Goal: Information Seeking & Learning: Check status

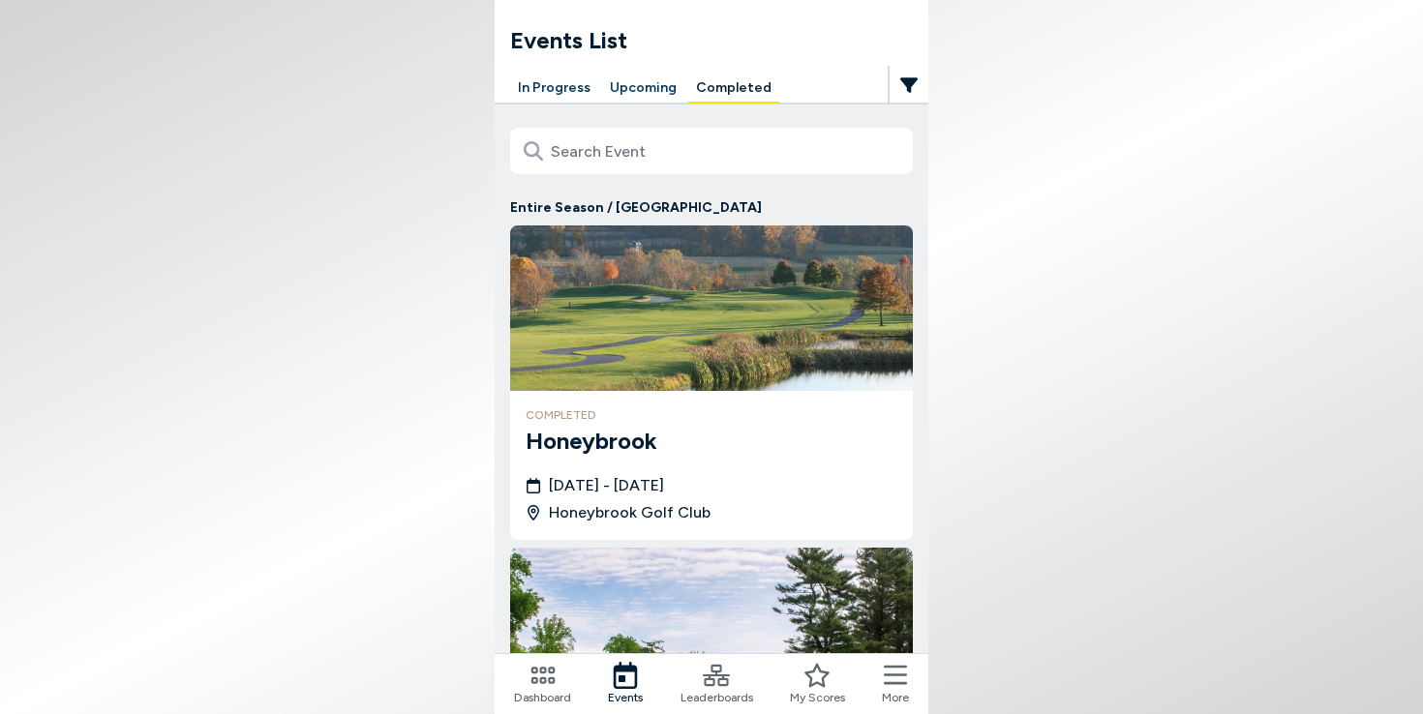
click at [611, 433] on h3 "Honeybrook" at bounding box center [712, 441] width 372 height 35
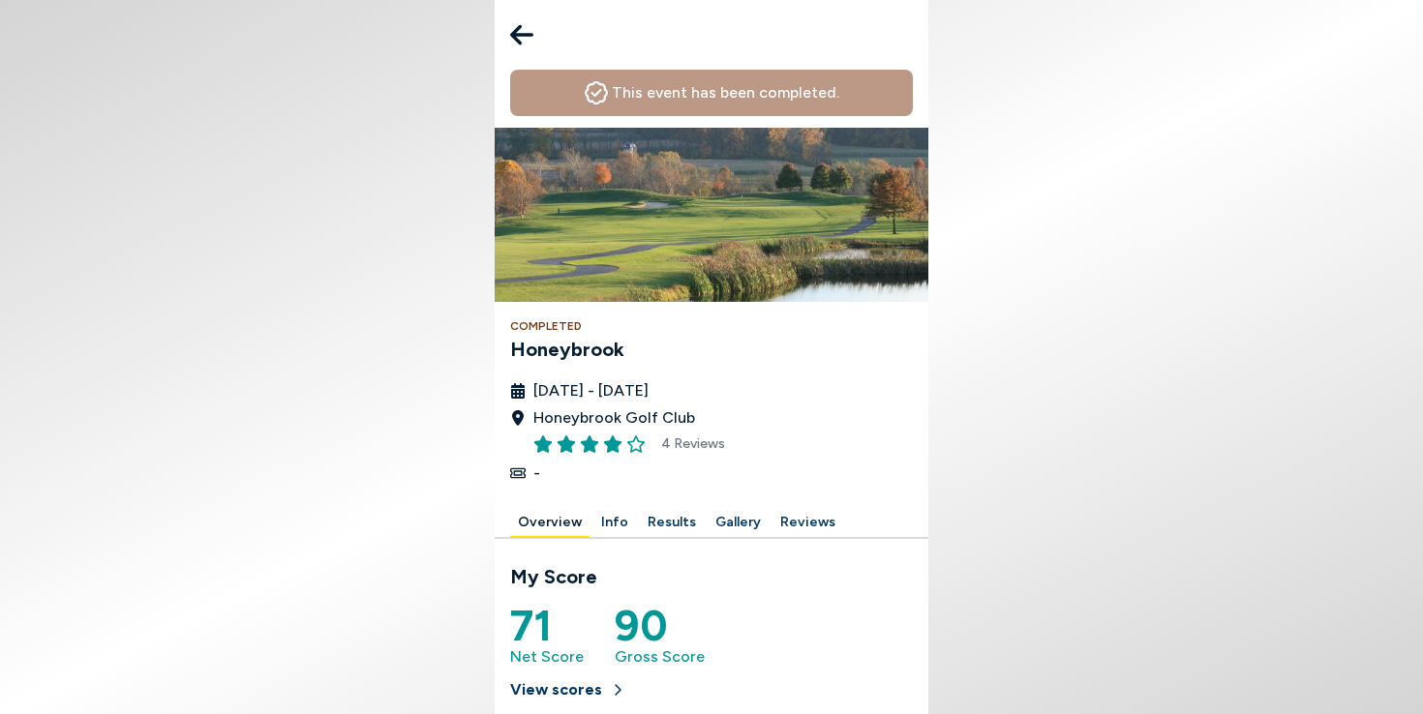
click at [675, 517] on button "Results" at bounding box center [672, 523] width 64 height 30
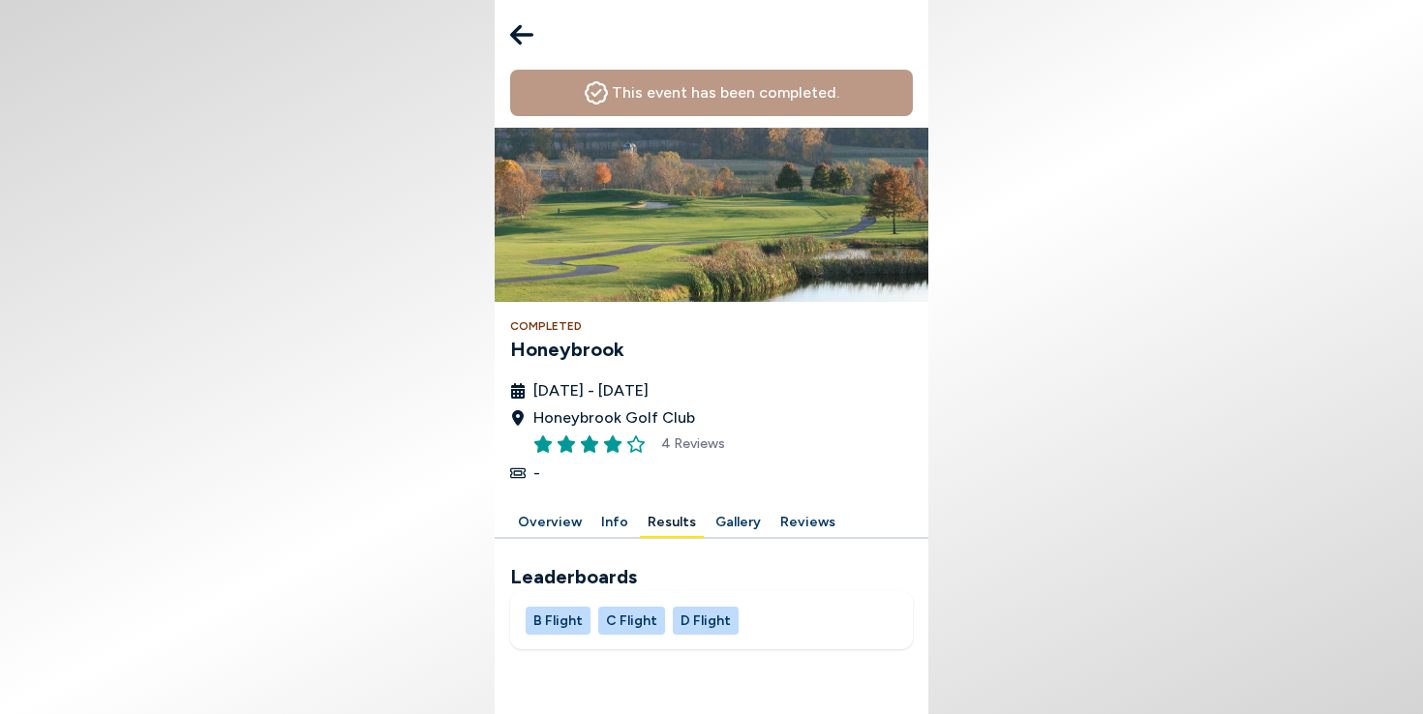
click at [566, 622] on button "B Flight" at bounding box center [558, 621] width 65 height 28
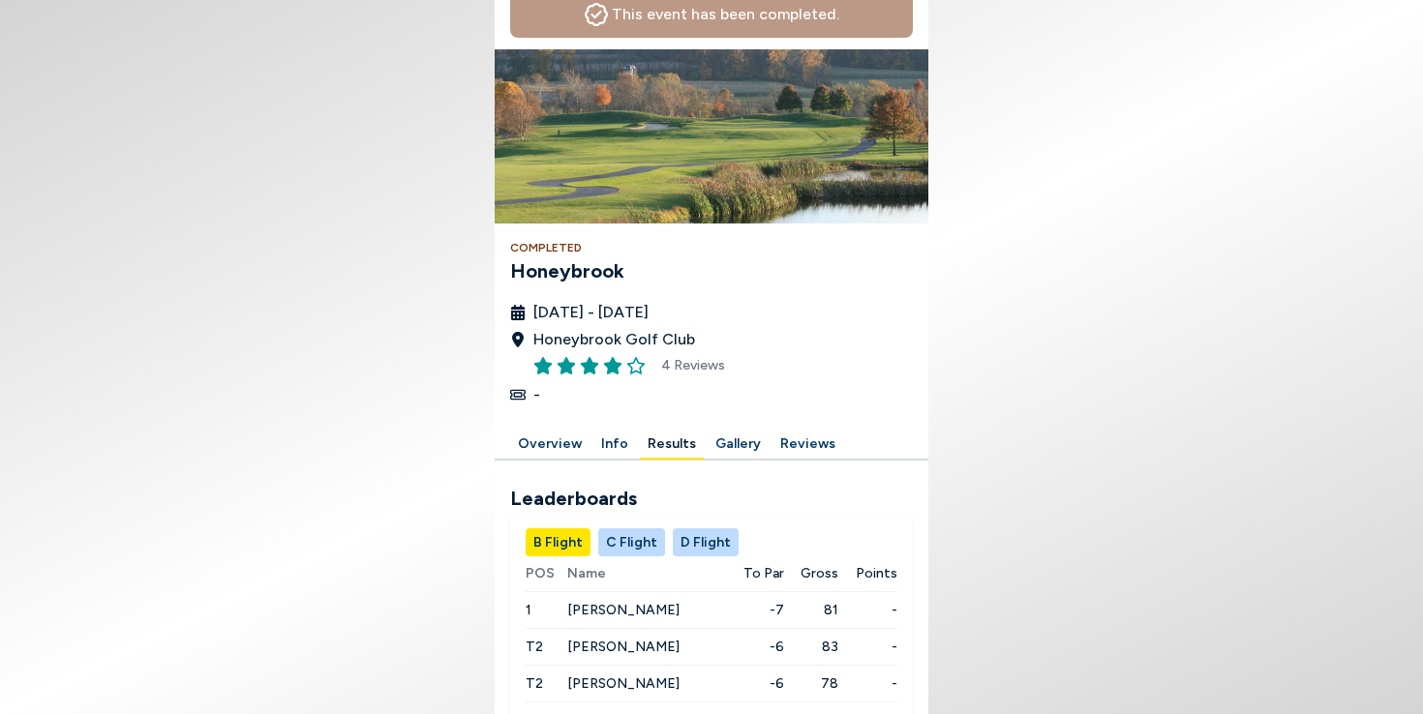
scroll to position [421, 0]
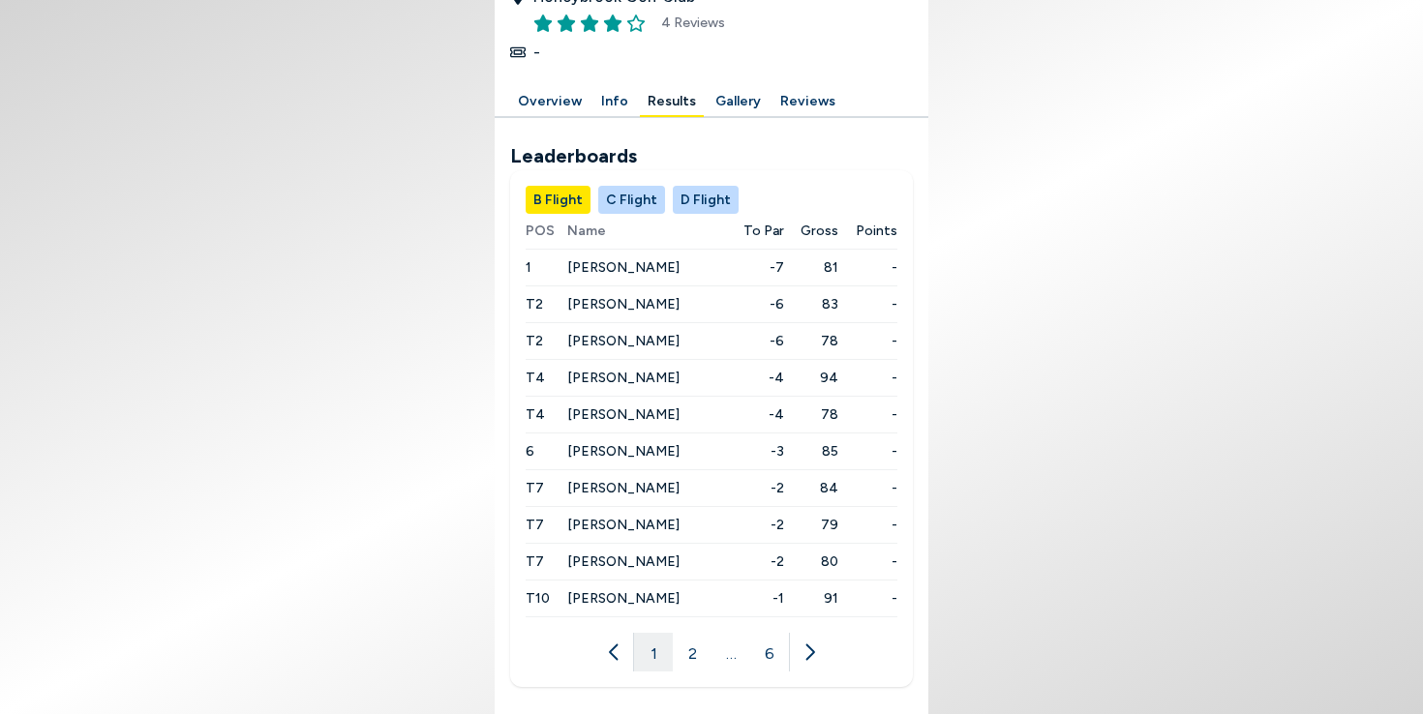
click at [623, 196] on button "C Flight" at bounding box center [631, 200] width 67 height 28
click at [706, 196] on button "D Flight" at bounding box center [706, 200] width 66 height 28
click at [561, 197] on button "B Flight" at bounding box center [558, 200] width 65 height 28
click at [694, 655] on button "2" at bounding box center [692, 652] width 39 height 39
click at [716, 663] on button "3" at bounding box center [711, 652] width 39 height 39
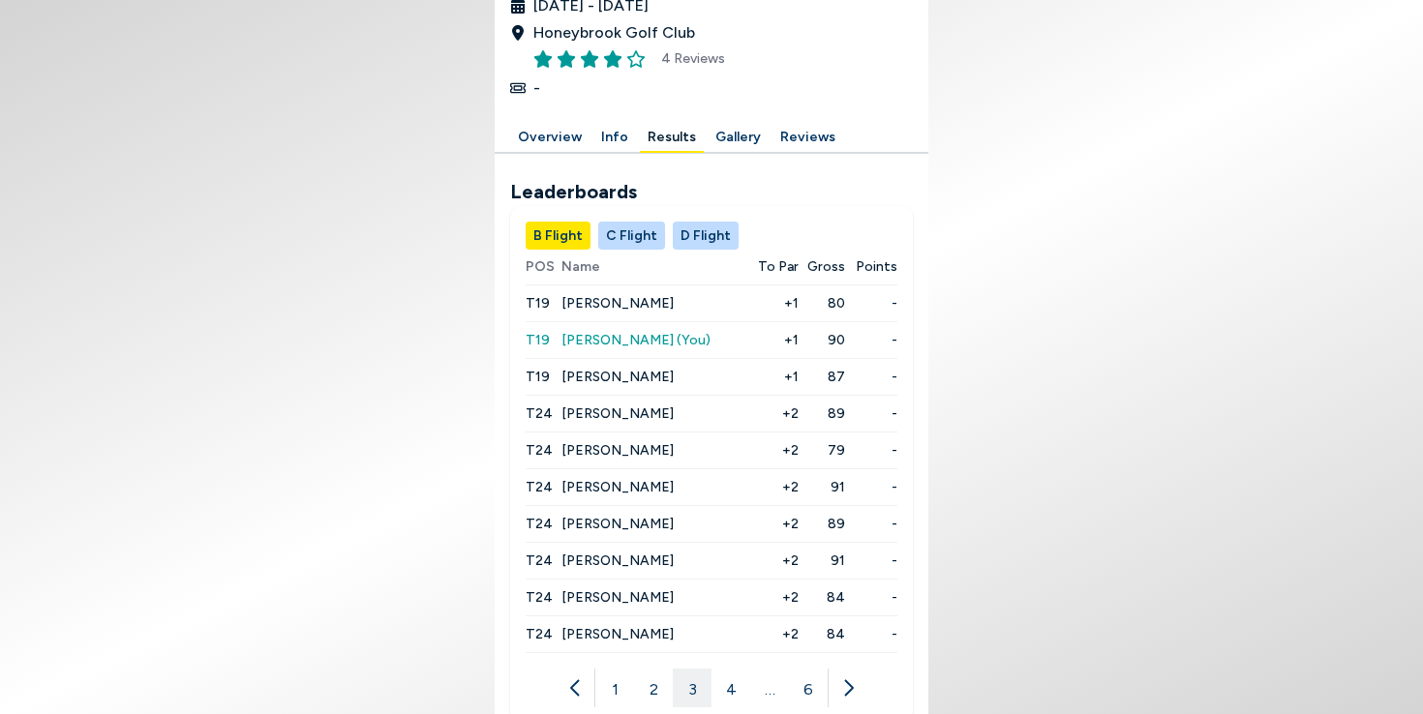
scroll to position [385, 0]
click at [618, 386] on td "[PERSON_NAME]" at bounding box center [654, 377] width 186 height 37
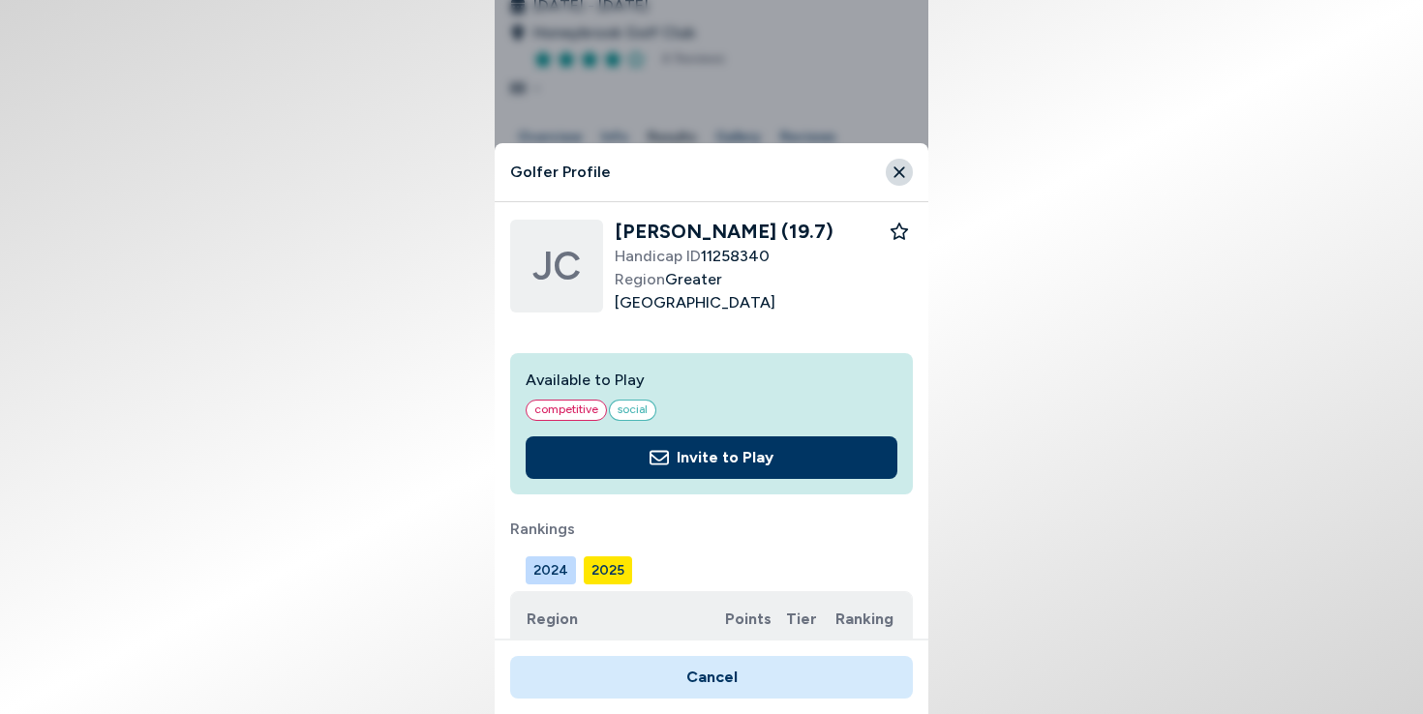
click at [897, 172] on icon "Close" at bounding box center [899, 172] width 11 height 11
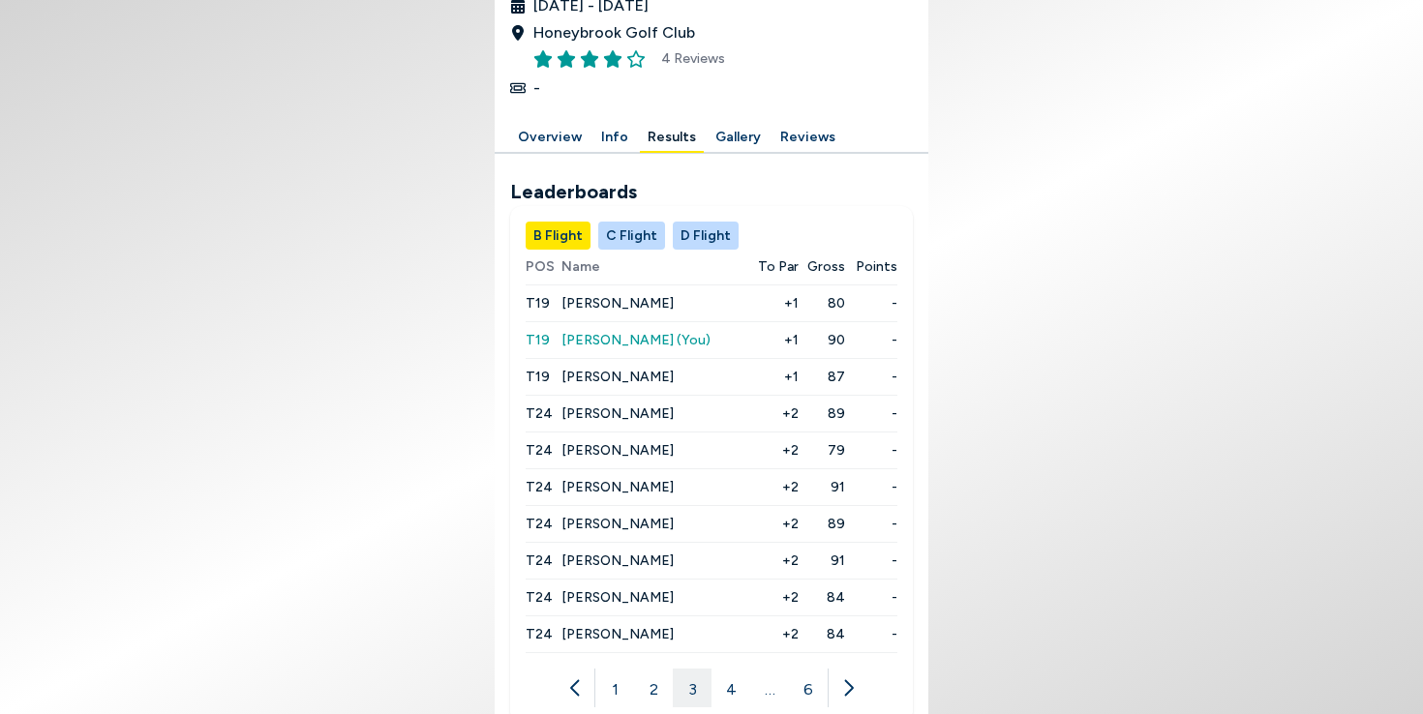
click at [620, 342] on span "[PERSON_NAME] (You)" at bounding box center [635, 340] width 149 height 16
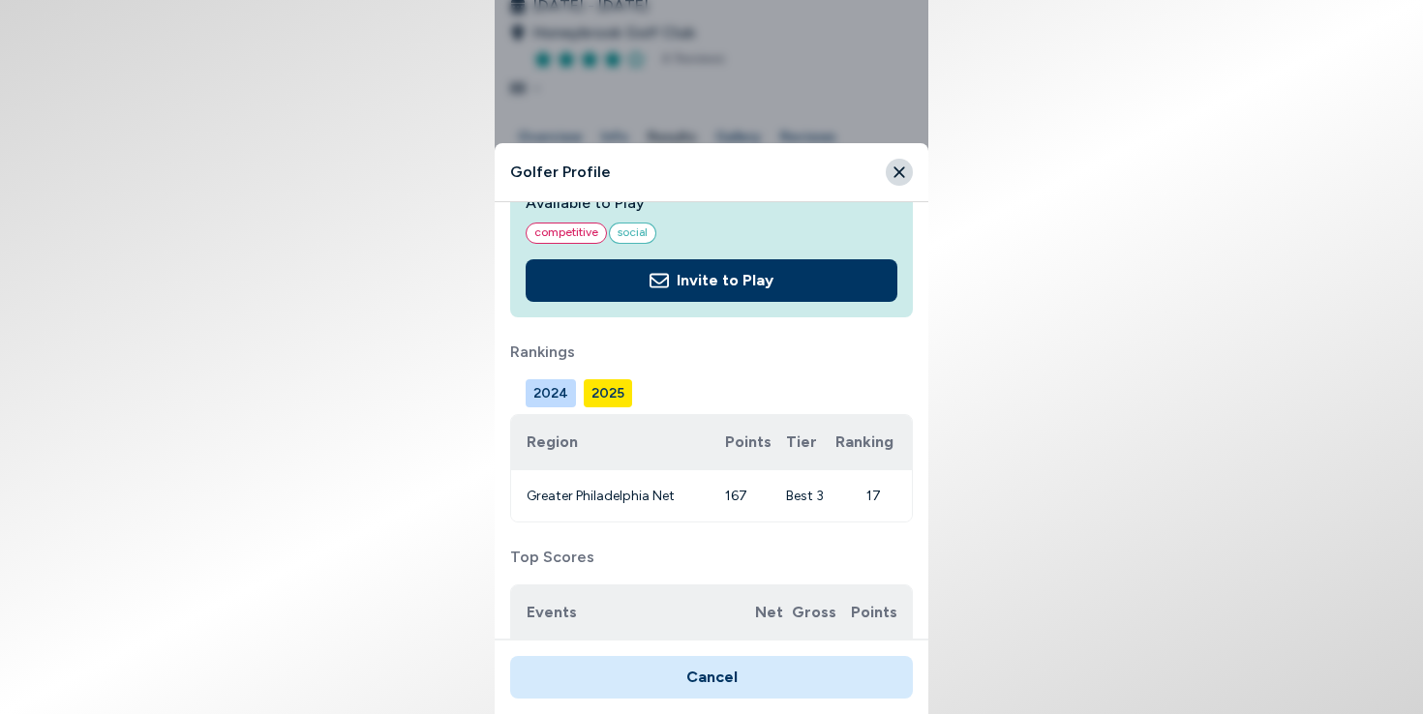
scroll to position [334, 0]
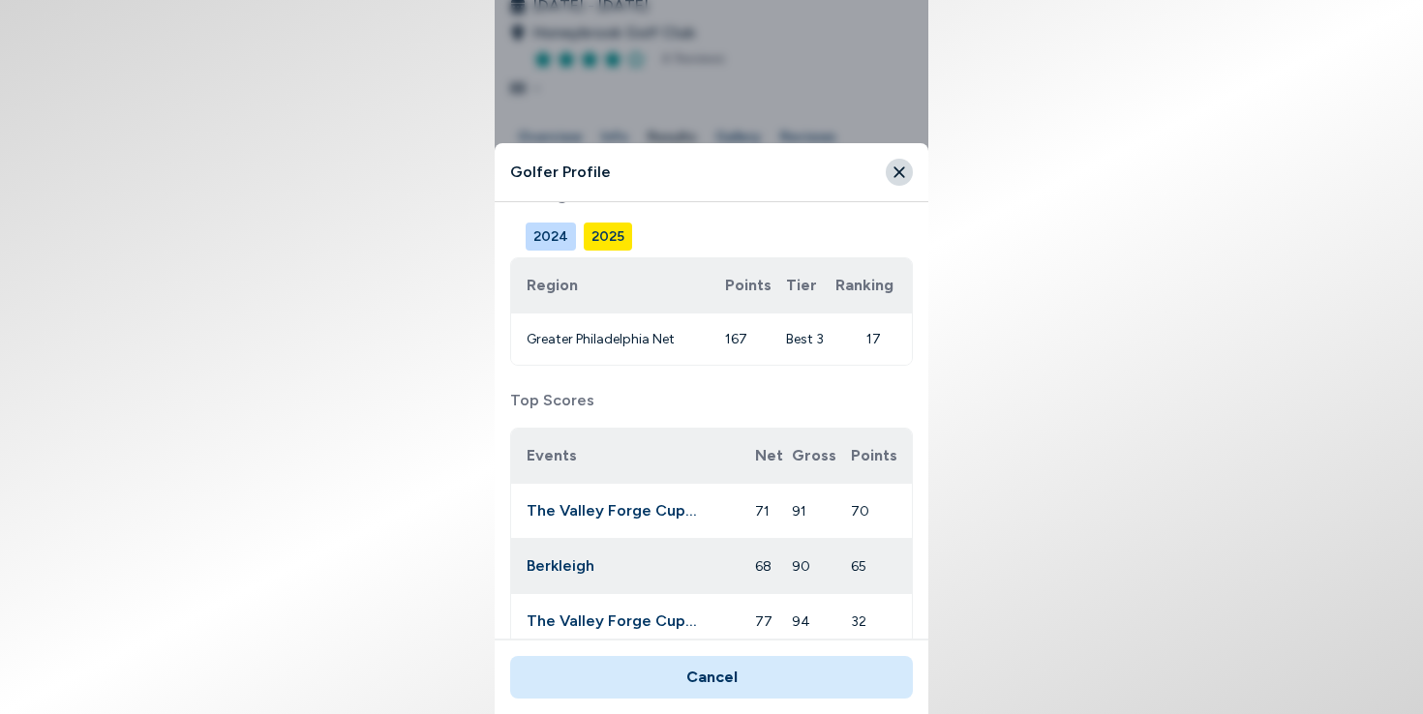
click at [895, 170] on icon "Close" at bounding box center [899, 172] width 17 height 17
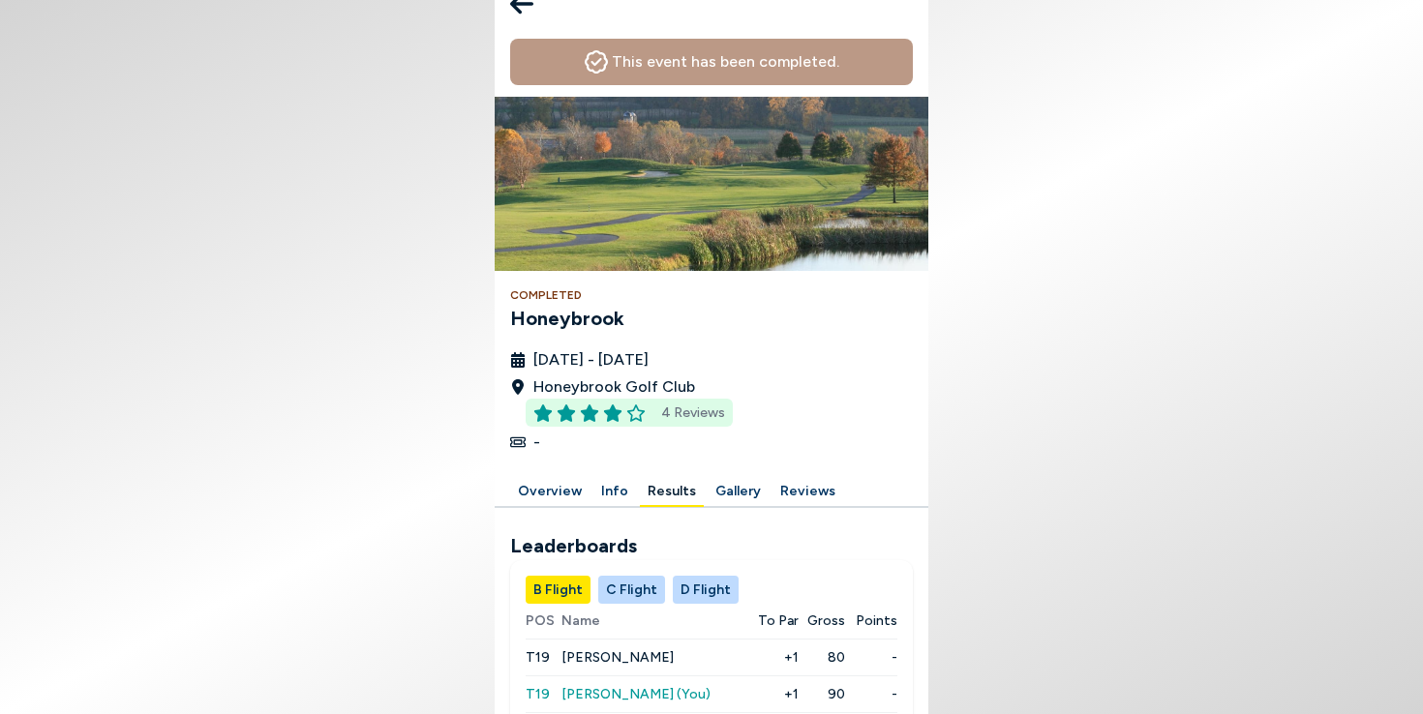
scroll to position [0, 0]
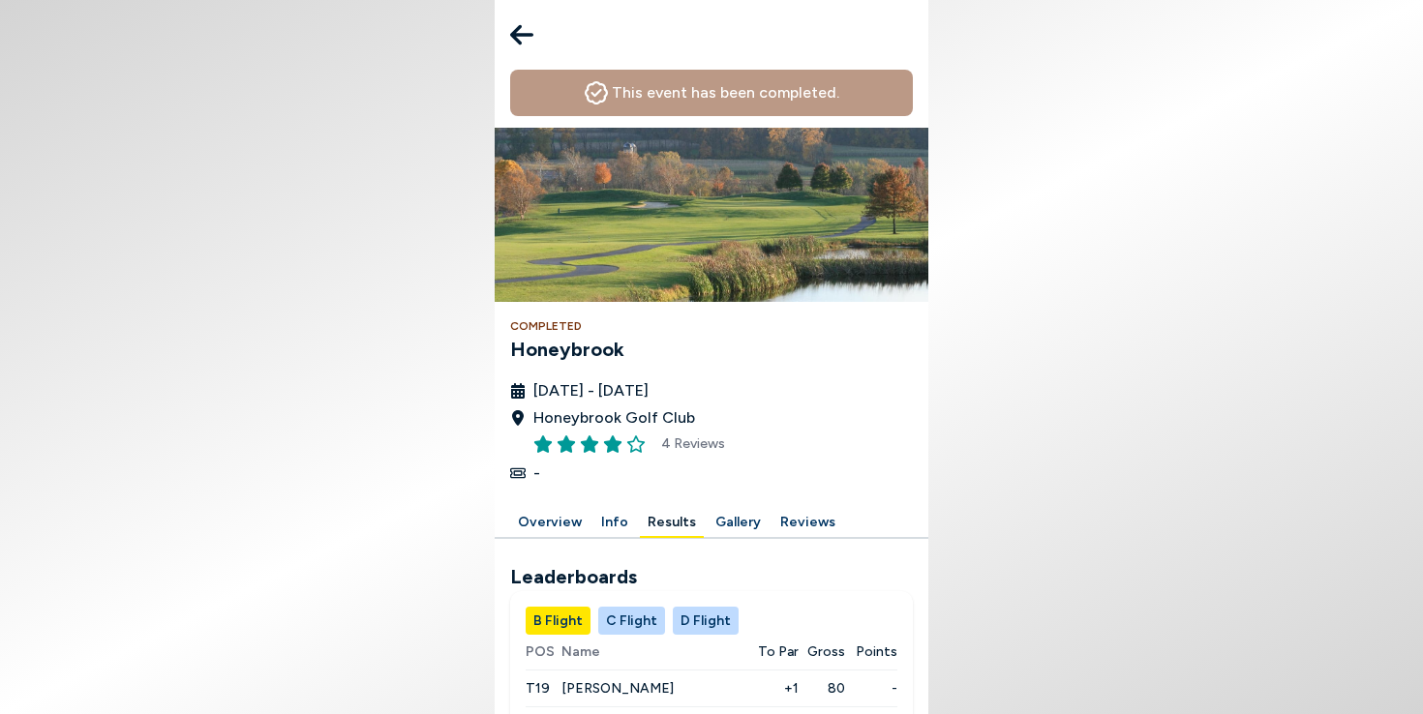
click at [525, 35] on icon at bounding box center [521, 35] width 23 height 20
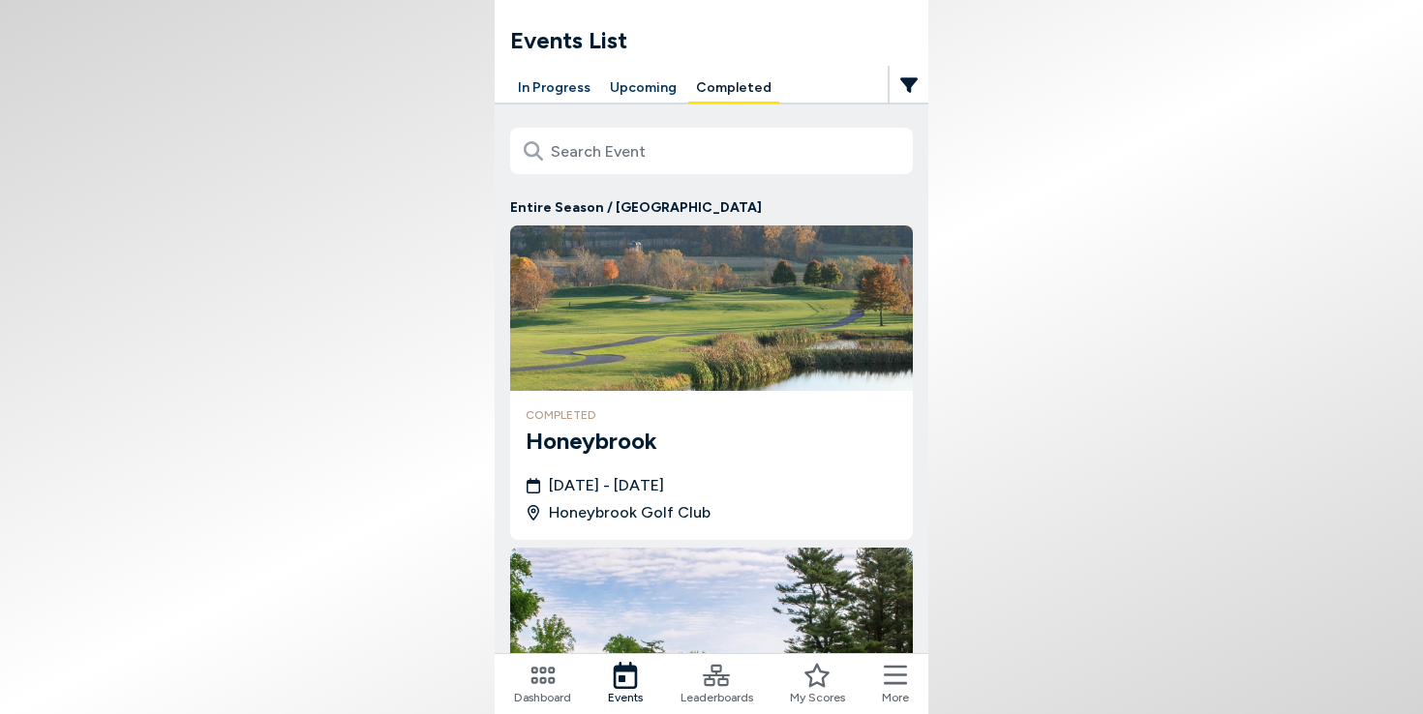
click at [554, 681] on icon at bounding box center [543, 675] width 24 height 17
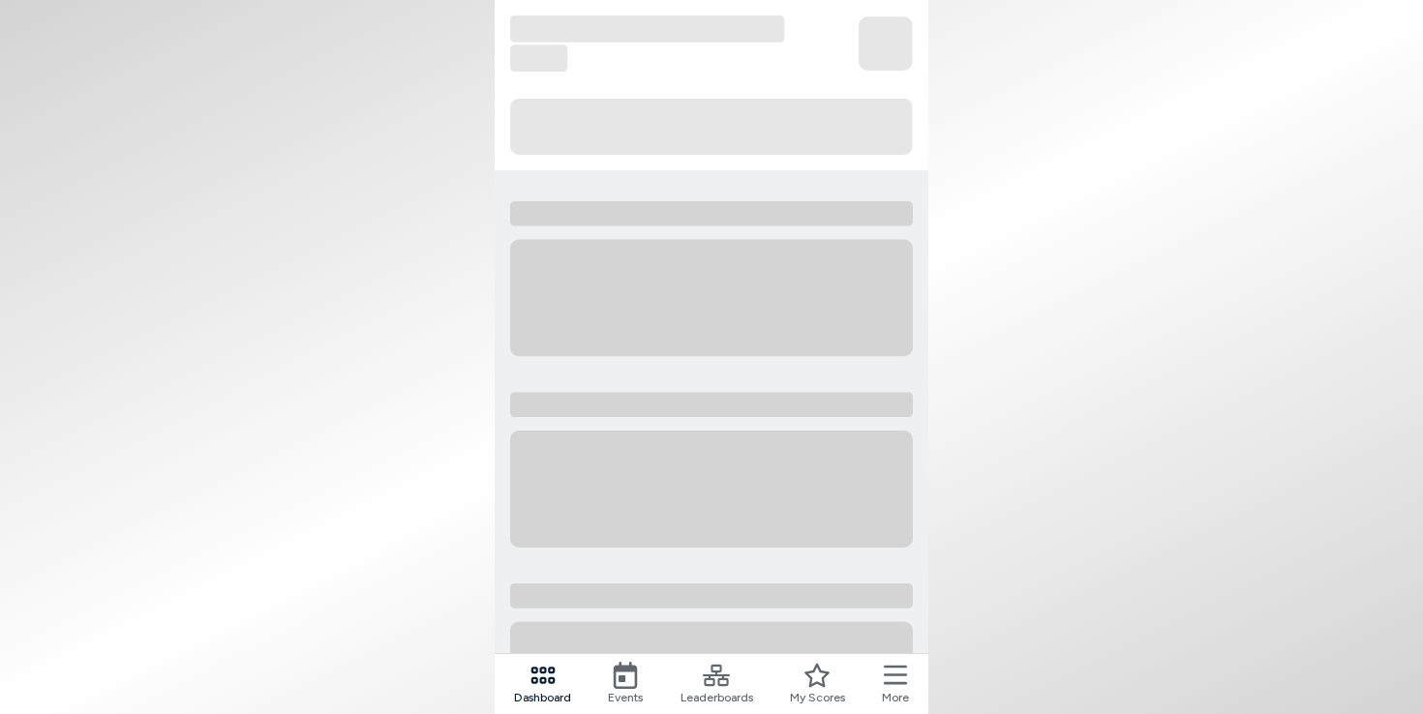
click at [737, 683] on div "Leaderboards" at bounding box center [717, 684] width 73 height 45
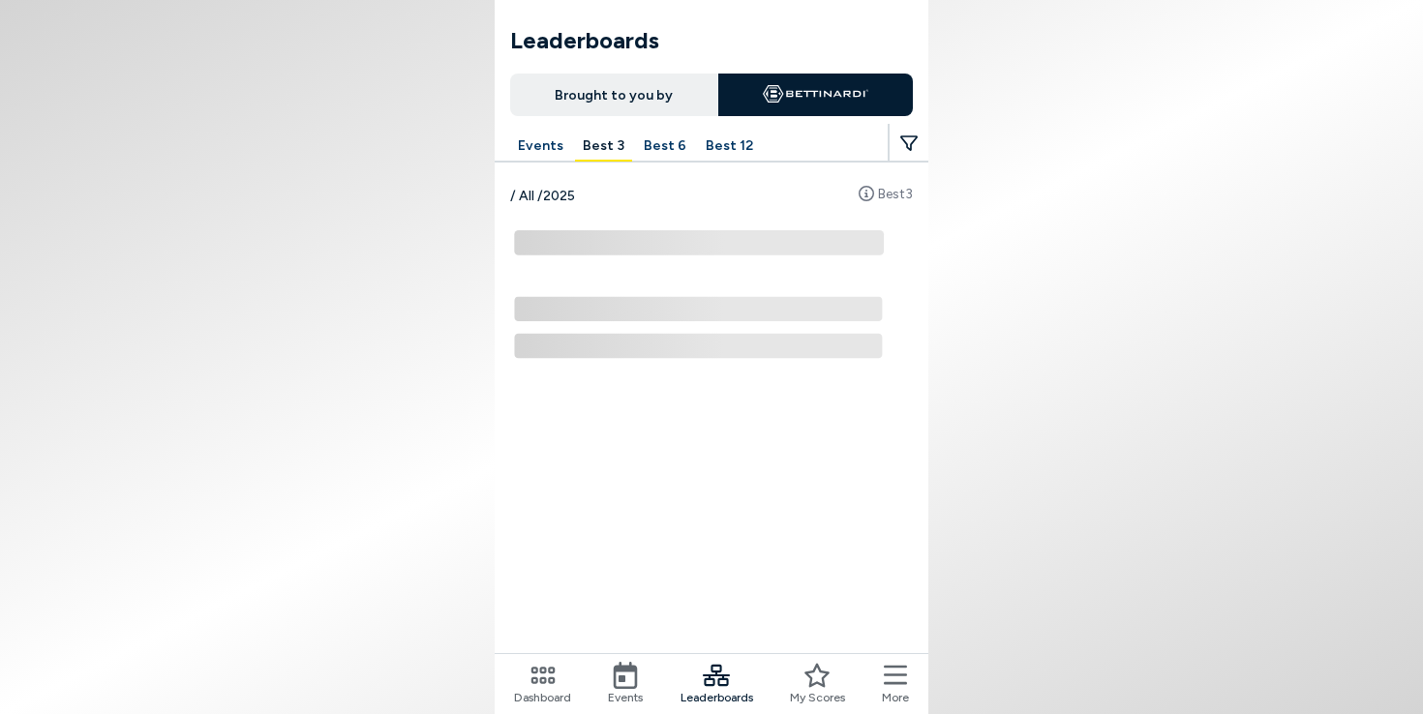
click at [585, 140] on button "Best 3" at bounding box center [603, 147] width 57 height 30
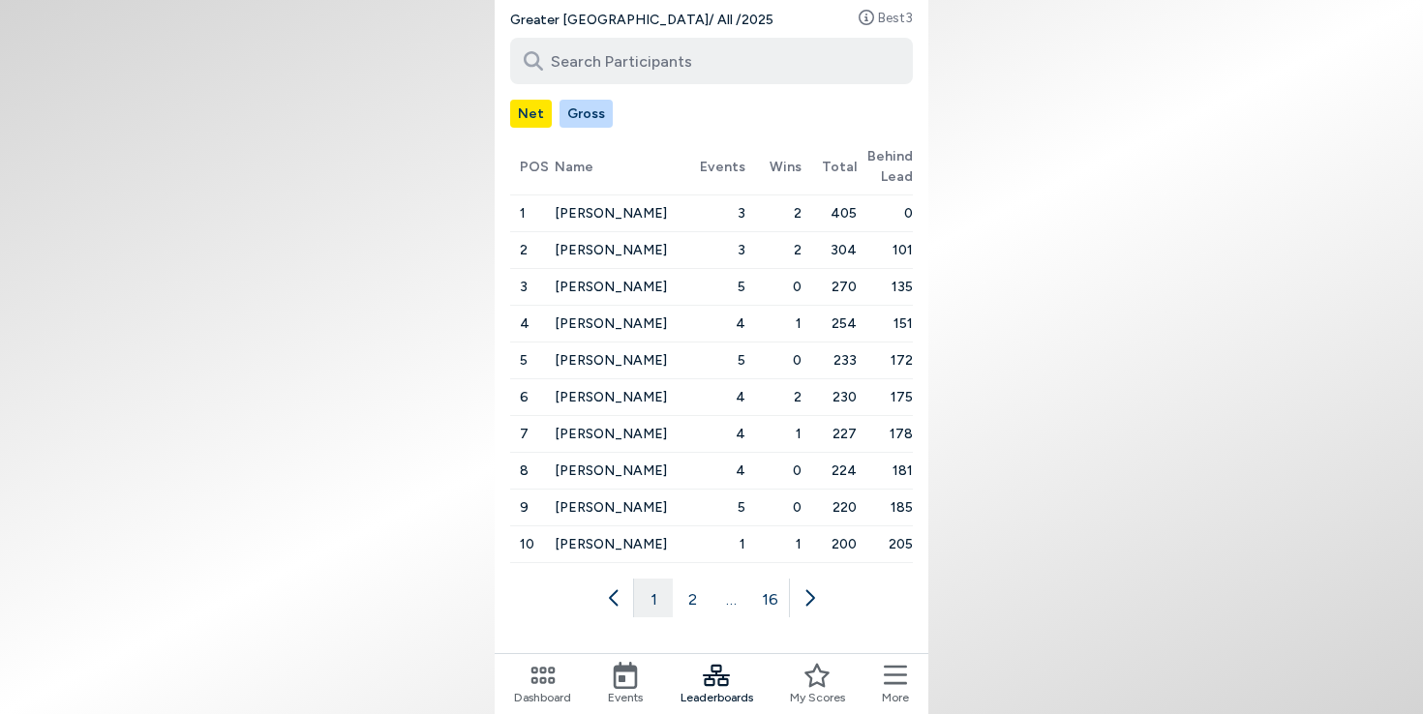
scroll to position [179, 0]
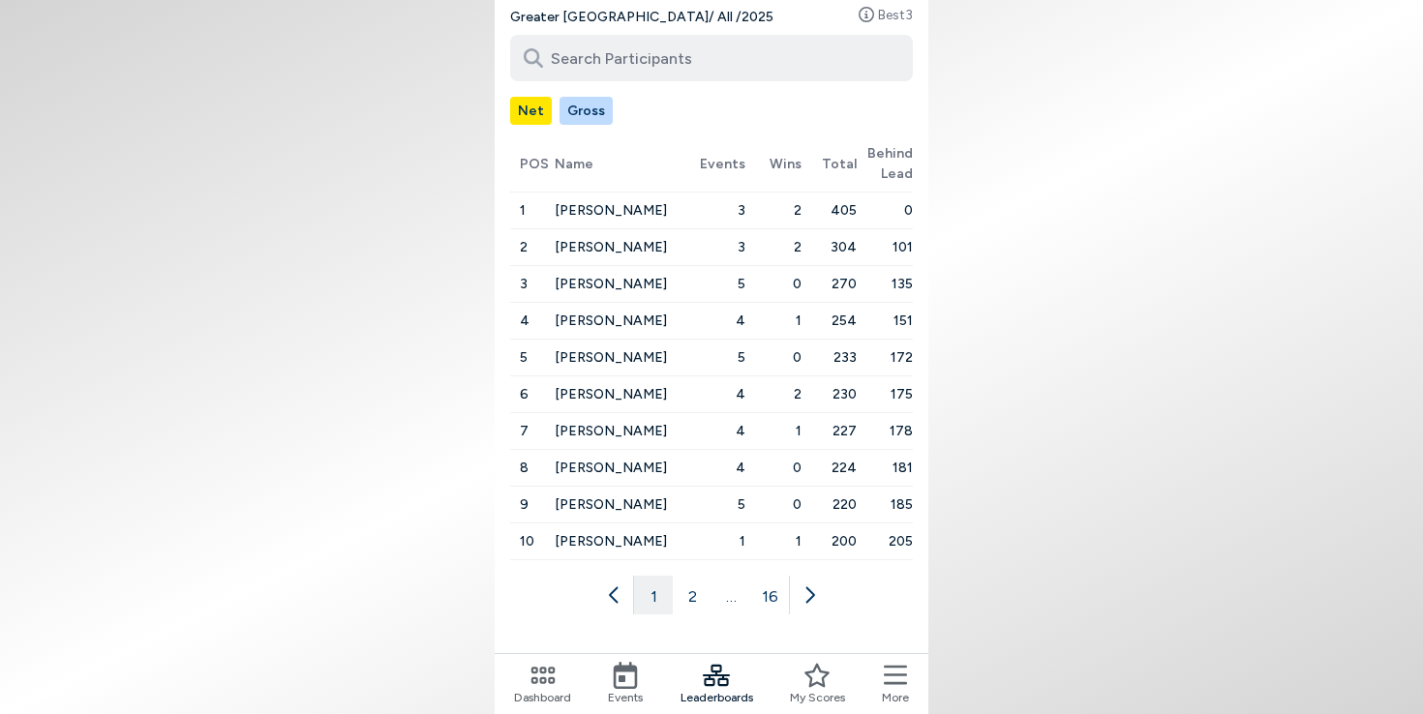
click at [695, 591] on button "2" at bounding box center [692, 595] width 39 height 39
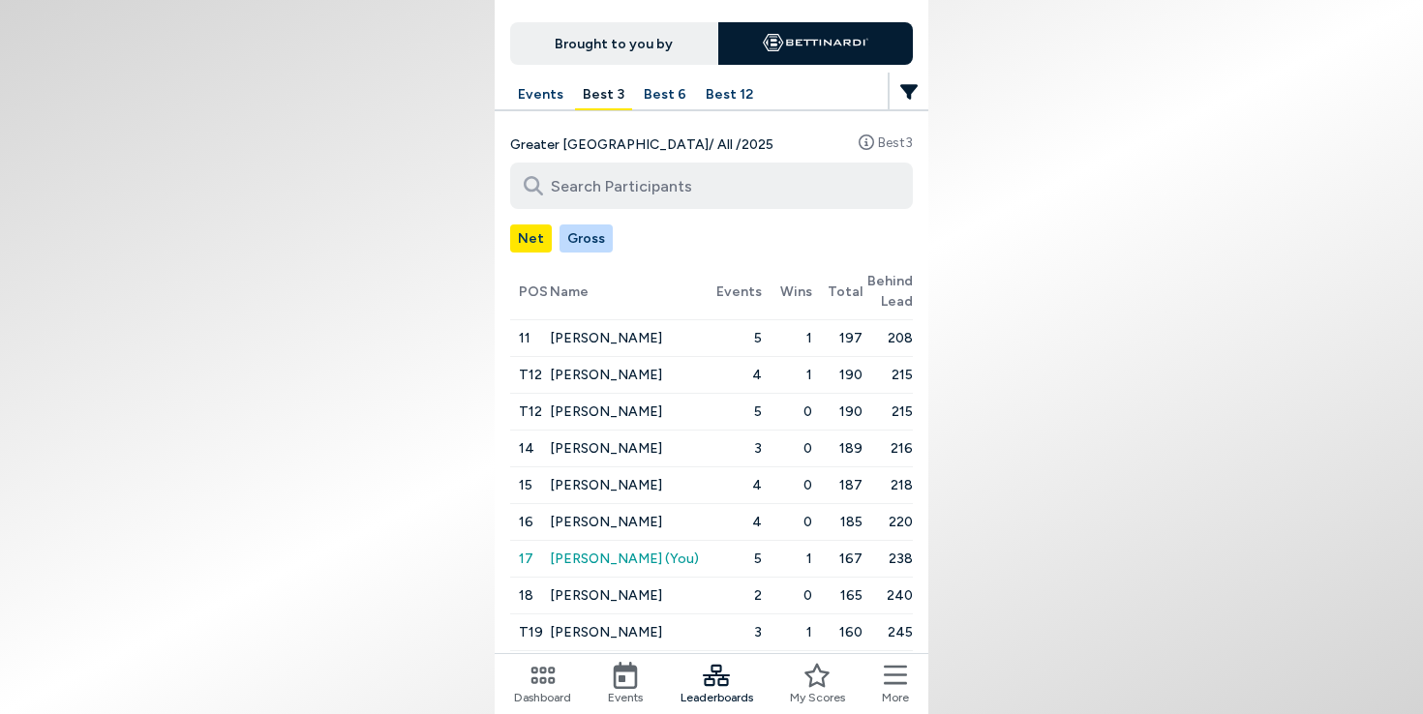
scroll to position [12, 0]
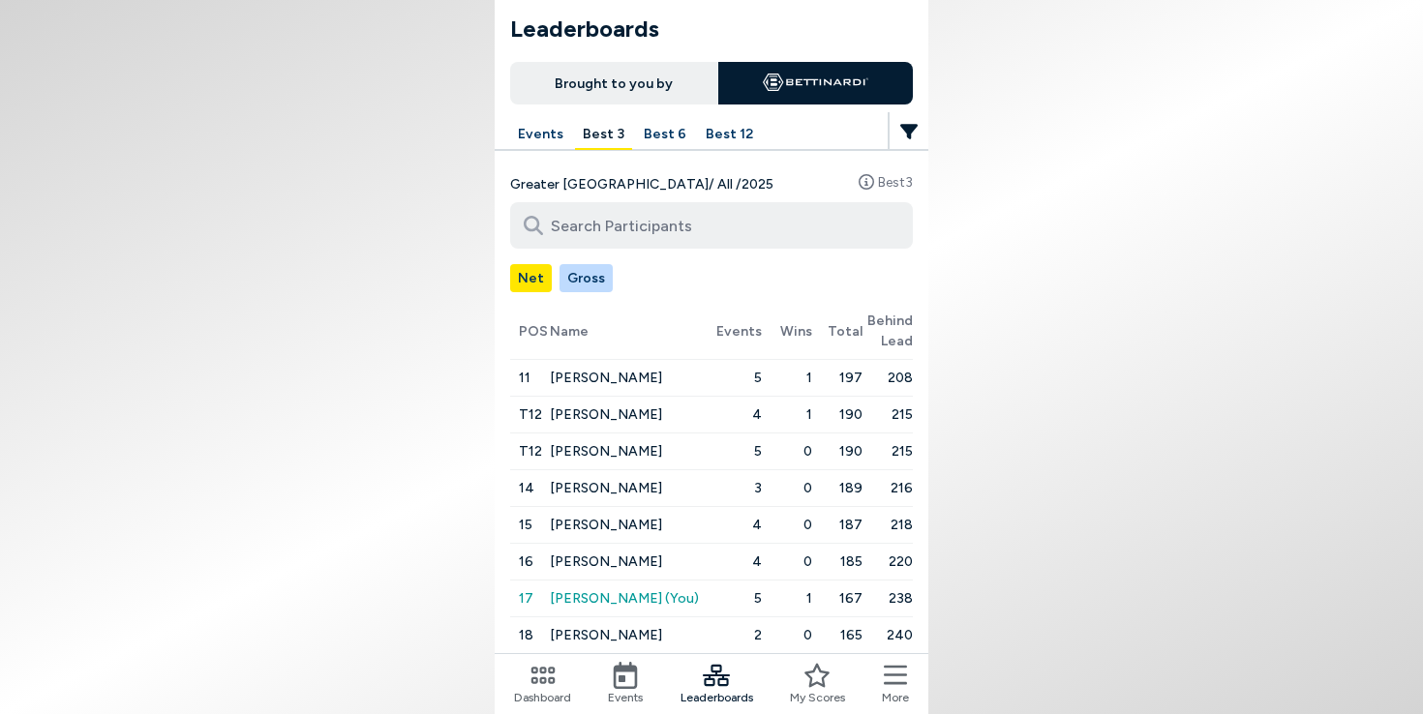
click at [652, 137] on button "Best 6" at bounding box center [665, 135] width 58 height 30
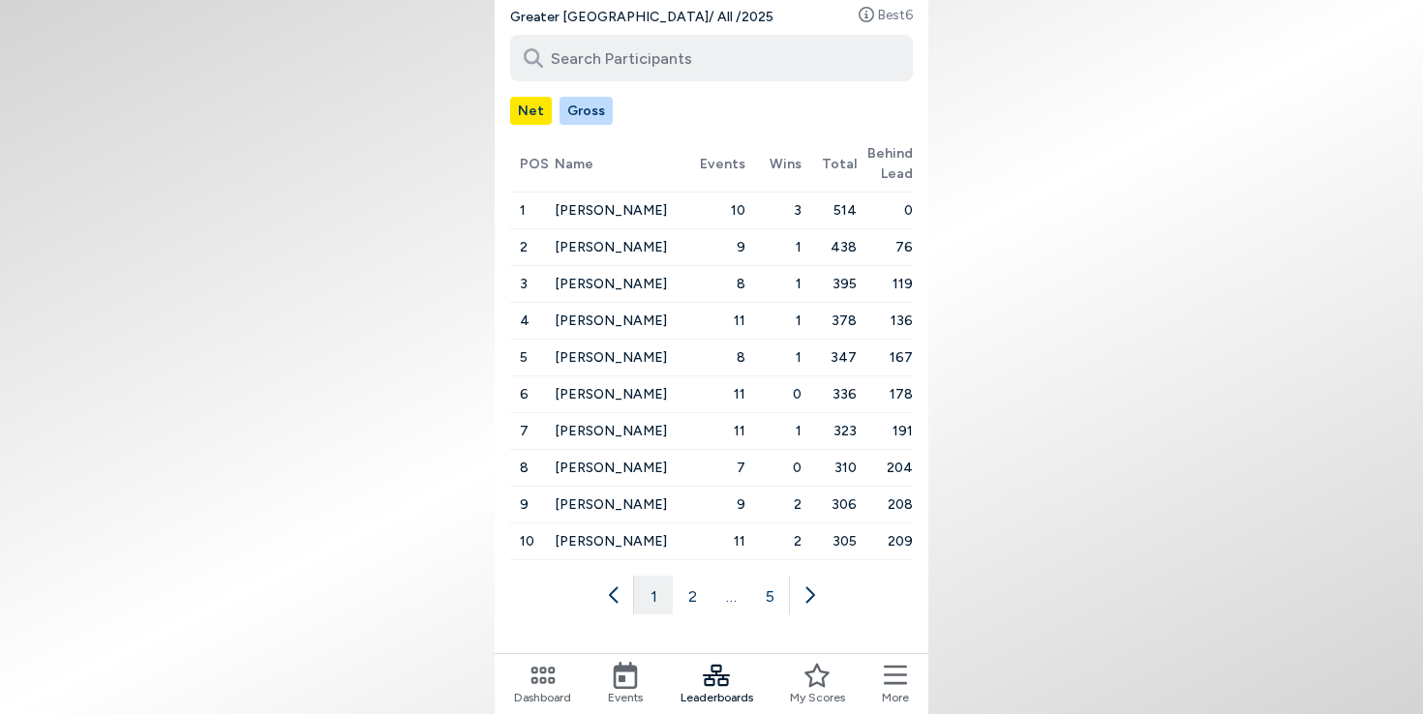
scroll to position [188, 0]
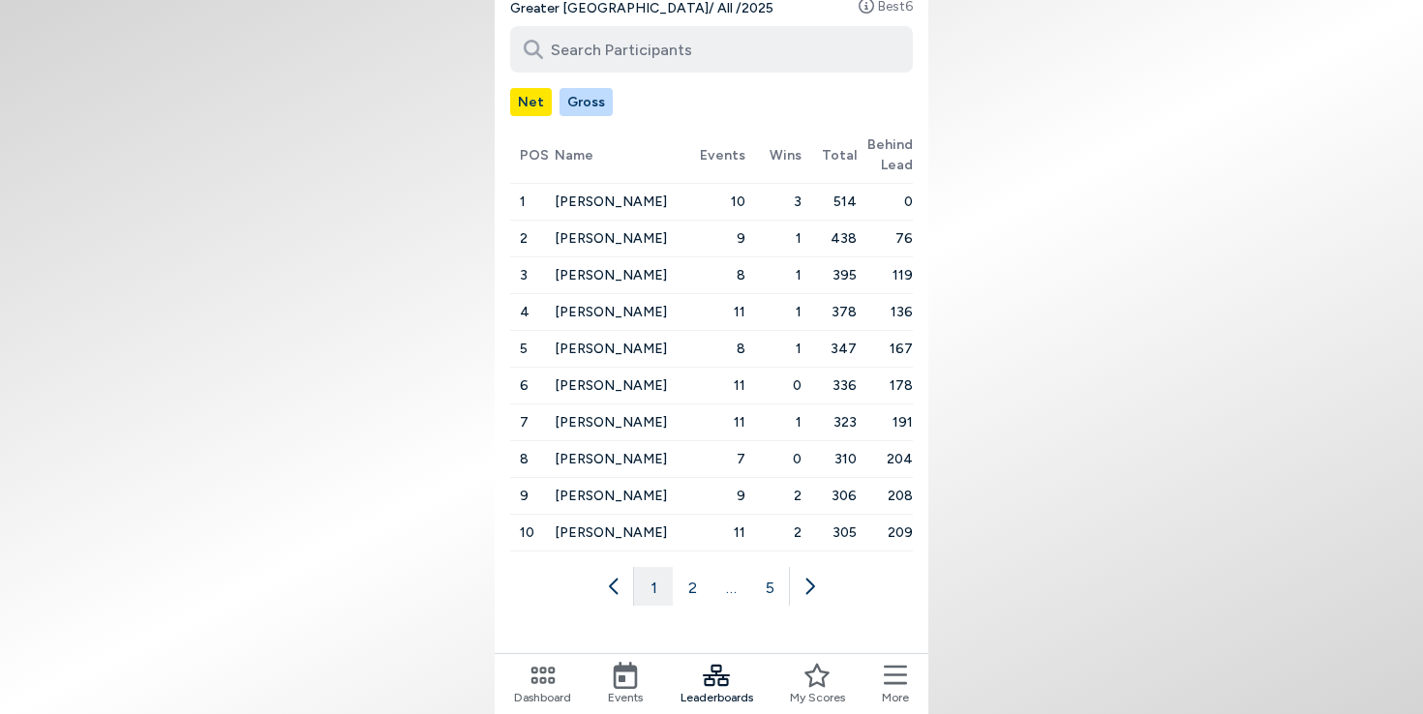
click at [690, 592] on button "2" at bounding box center [692, 586] width 39 height 39
click at [714, 588] on button "3" at bounding box center [711, 586] width 39 height 39
click at [644, 589] on button "1" at bounding box center [634, 586] width 39 height 39
